Goal: Entertainment & Leisure: Consume media (video, audio)

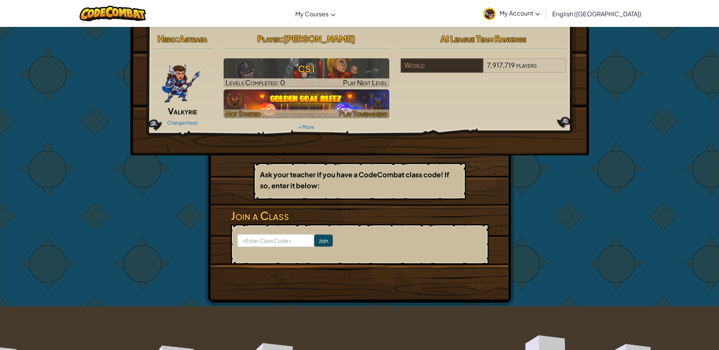
click at [311, 105] on img at bounding box center [307, 104] width 166 height 29
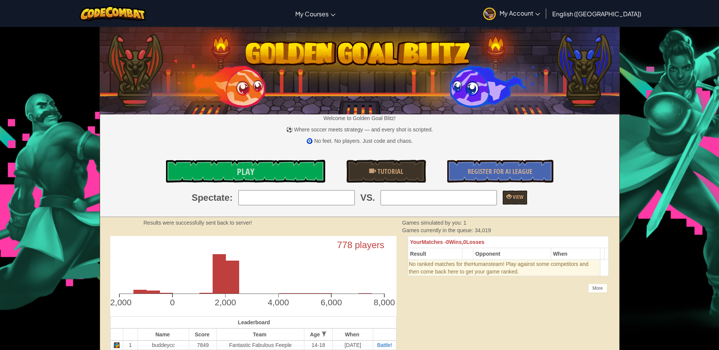
click at [344, 200] on input "search" at bounding box center [297, 197] width 116 height 15
type input "1: buddeycc"
click at [488, 200] on input "search" at bounding box center [439, 197] width 116 height 15
type input "2: k_k_javascript"
click at [520, 195] on span "View" at bounding box center [518, 196] width 12 height 7
